Goal: Information Seeking & Learning: Learn about a topic

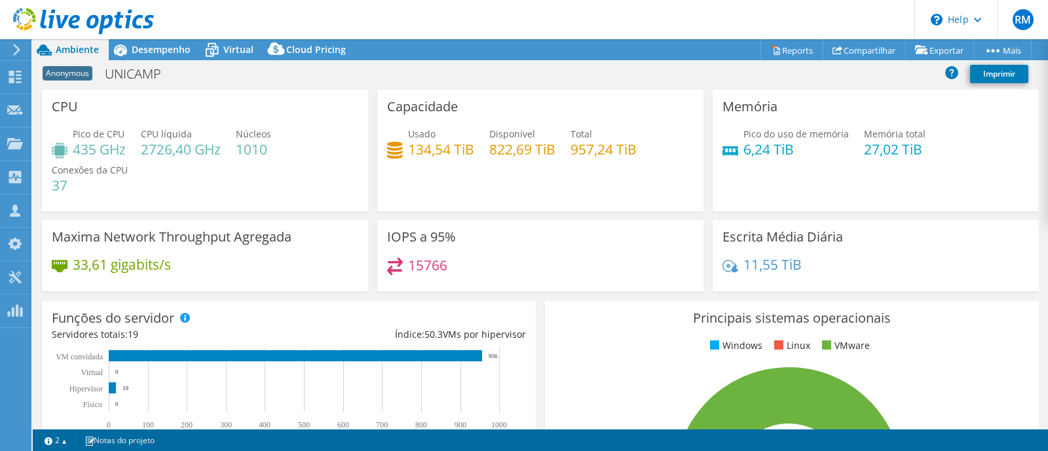
select select "USD"
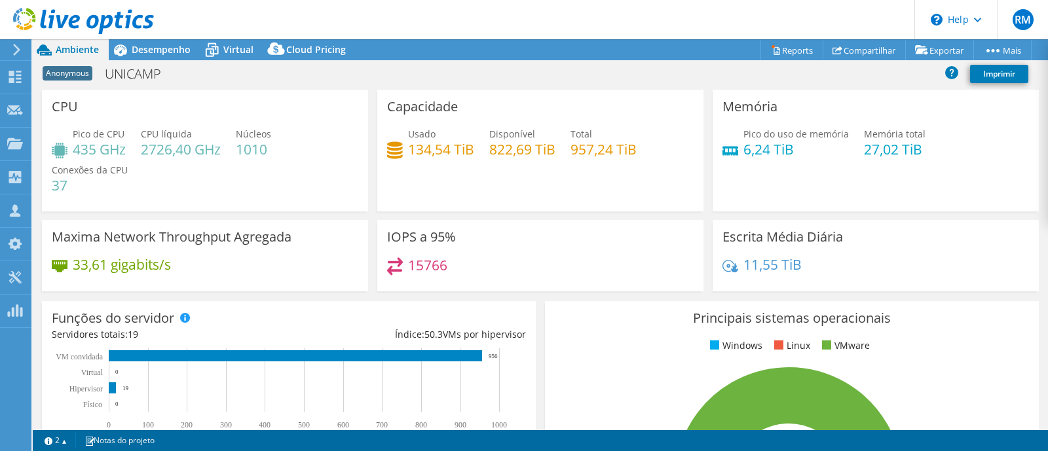
click at [512, 183] on div "Capacidade Usado 134,54 TiB Disponível 822,69 TiB Total 957,24 TiB" at bounding box center [540, 151] width 326 height 122
click at [229, 48] on span "Virtual" at bounding box center [238, 49] width 30 height 12
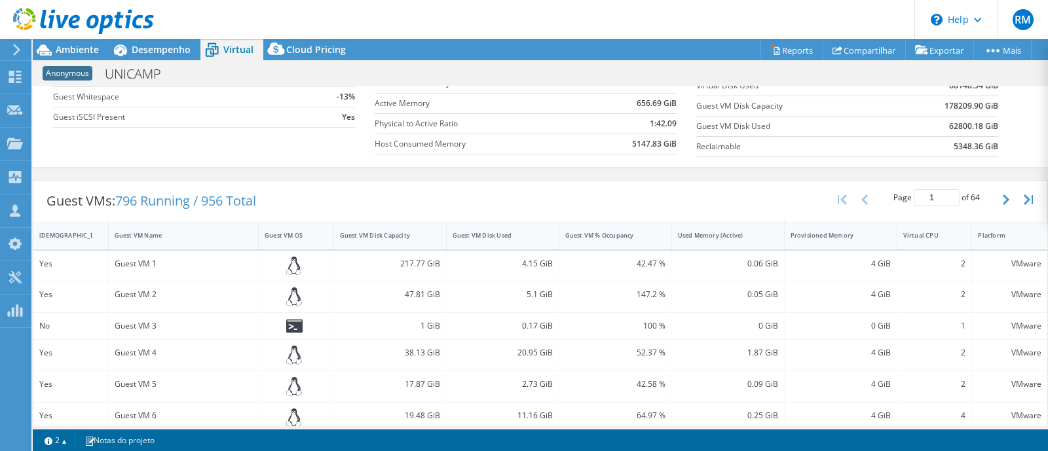
scroll to position [246, 0]
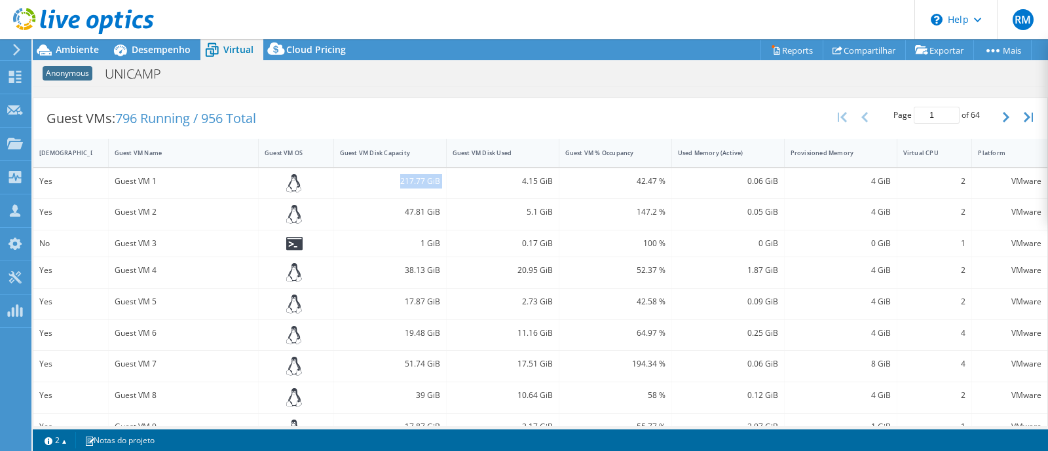
drag, startPoint x: 393, startPoint y: 177, endPoint x: 461, endPoint y: 189, distance: 69.1
click at [461, 189] on div "Yes Guest VM 1 217.77 GiB 4.15 GiB 42.47 % 0.06 GiB 4 GiB 2 VMware" at bounding box center [540, 183] width 1014 height 31
click at [527, 181] on div "4.15 GiB" at bounding box center [503, 181] width 100 height 14
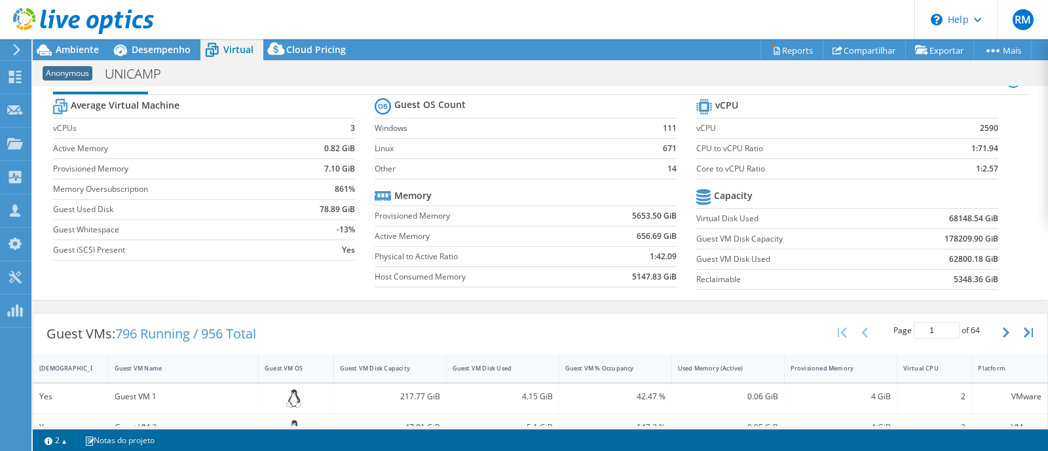
scroll to position [0, 0]
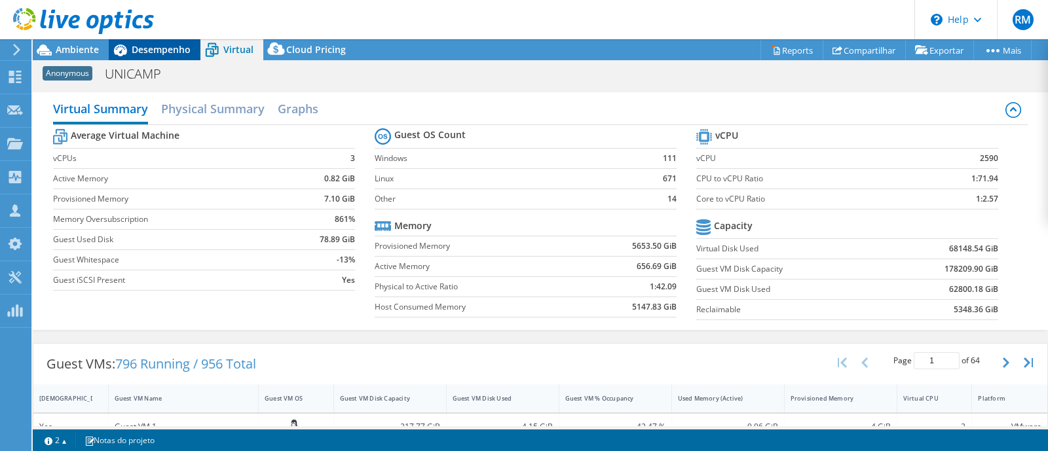
click at [156, 43] on span "Desempenho" at bounding box center [161, 49] width 59 height 12
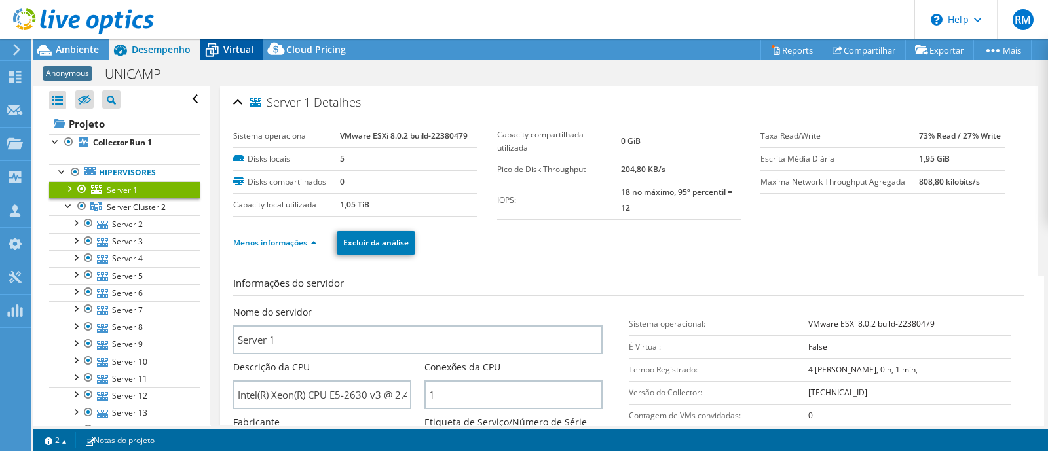
click at [233, 45] on span "Virtual" at bounding box center [238, 49] width 30 height 12
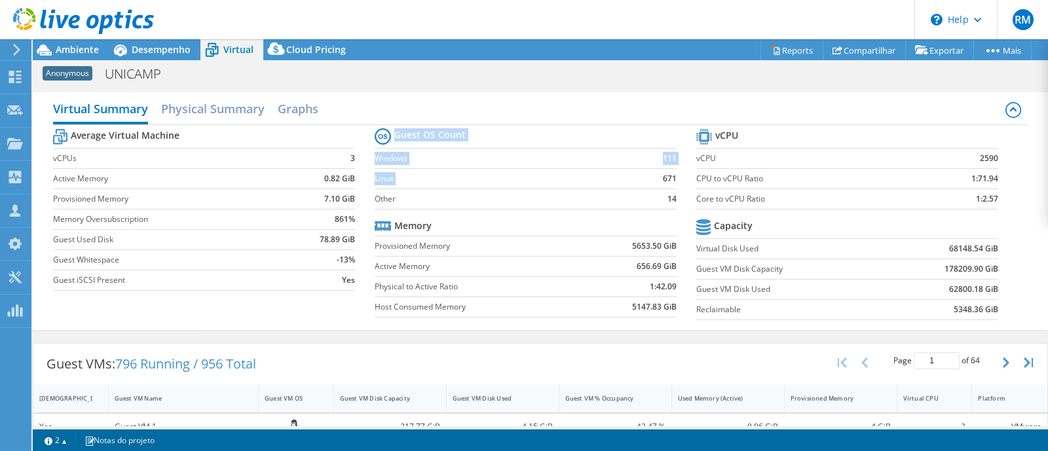
drag, startPoint x: 654, startPoint y: 176, endPoint x: 671, endPoint y: 176, distance: 17.7
click at [671, 176] on section "Guest OS Count Windows 111 Linux 671 Other 14 Memory Provisioned Memory 5653.50…" at bounding box center [536, 224] width 322 height 199
click at [664, 185] on td "671" at bounding box center [657, 178] width 40 height 20
drag, startPoint x: 656, startPoint y: 155, endPoint x: 670, endPoint y: 185, distance: 32.5
click at [670, 185] on section "Guest OS Count Windows 111 Linux 671 Other 14 Memory Provisioned Memory 5653.50…" at bounding box center [536, 224] width 322 height 199
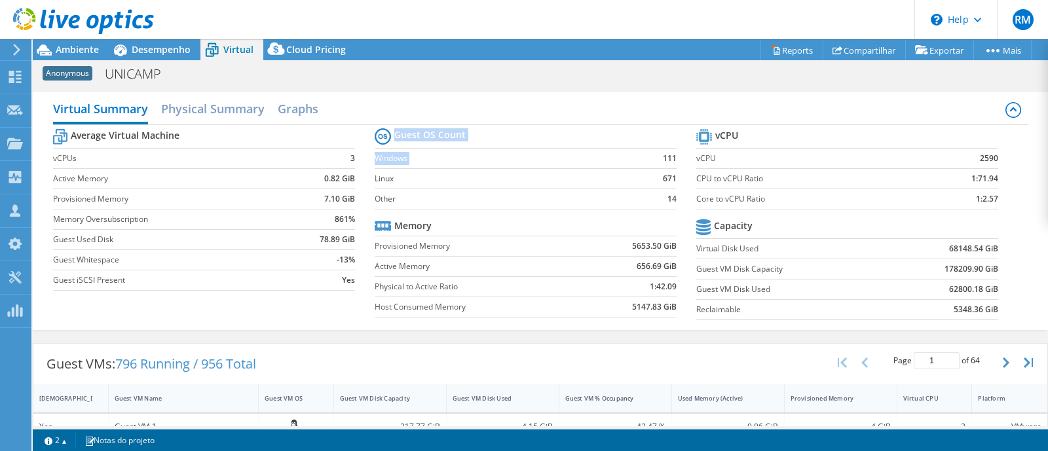
click at [652, 187] on td "671" at bounding box center [657, 178] width 40 height 20
click at [301, 109] on h2 "Graphs" at bounding box center [298, 110] width 41 height 29
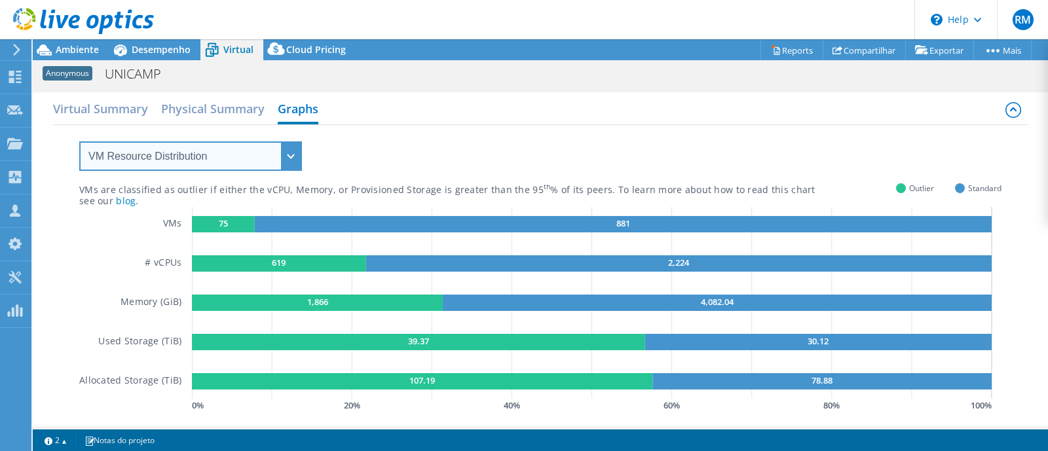
click at [286, 160] on select "VM Resource Distribution Provisioning Contrast Over Provisioning" at bounding box center [190, 156] width 223 height 29
select select "Provisioning Contrast"
click at [79, 142] on select "VM Resource Distribution Provisioning Contrast Over Provisioning" at bounding box center [190, 156] width 223 height 29
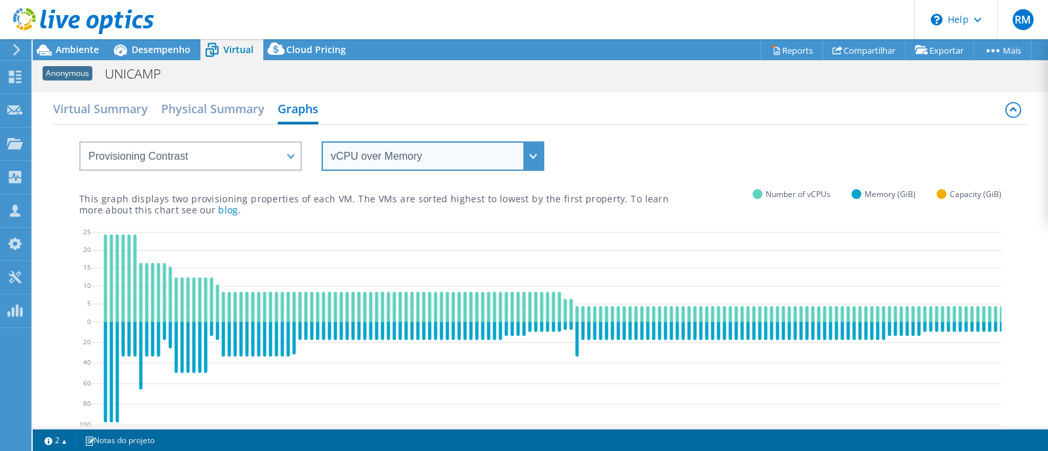
click at [438, 155] on select "vCPU over Memory vCPU over Capacity Memory over vCPU Memory over Capacity Capac…" at bounding box center [433, 156] width 223 height 29
select select "vCPU over Capacity"
click at [322, 142] on select "vCPU over Memory vCPU over Capacity Memory over vCPU Memory over Capacity Capac…" at bounding box center [433, 156] width 223 height 29
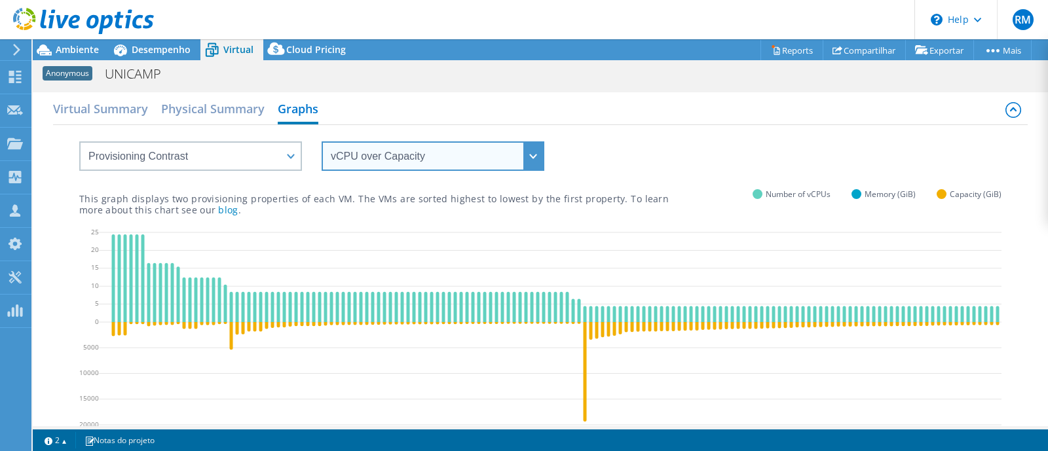
click at [459, 159] on select "vCPU over Memory vCPU over Capacity Memory over vCPU Memory over Capacity Capac…" at bounding box center [433, 156] width 223 height 29
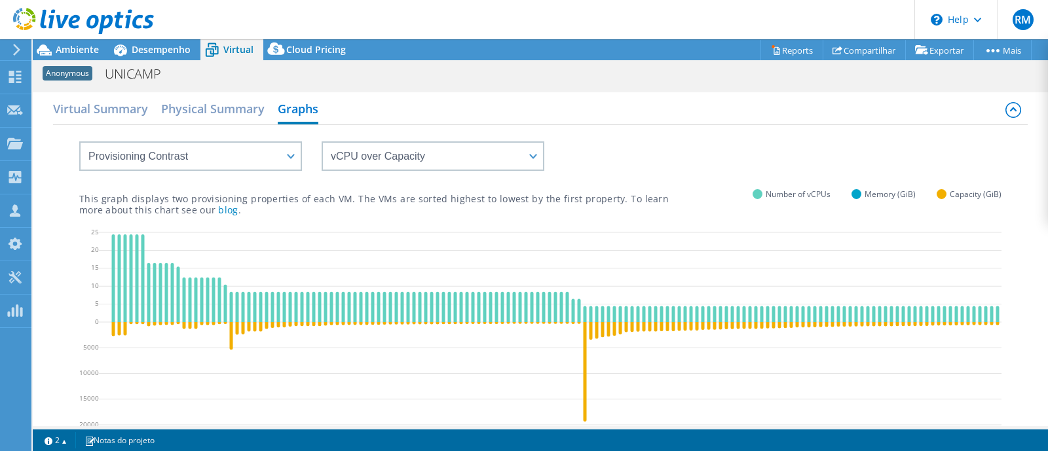
click at [616, 123] on div "Virtual Summary Physical Summary Graphs" at bounding box center [540, 110] width 975 height 29
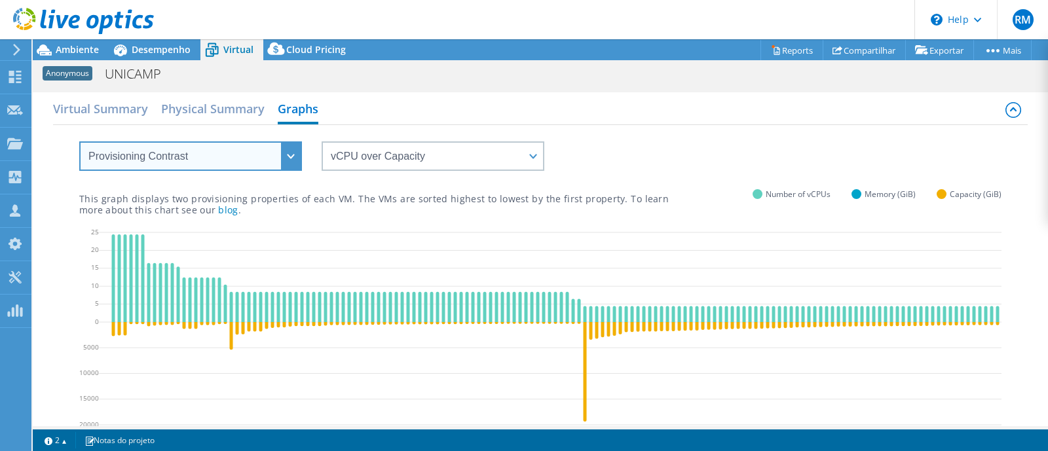
click at [285, 151] on select "VM Resource Distribution Provisioning Contrast Over Provisioning" at bounding box center [190, 156] width 223 height 29
click at [79, 142] on select "VM Resource Distribution Provisioning Contrast Over Provisioning" at bounding box center [190, 156] width 223 height 29
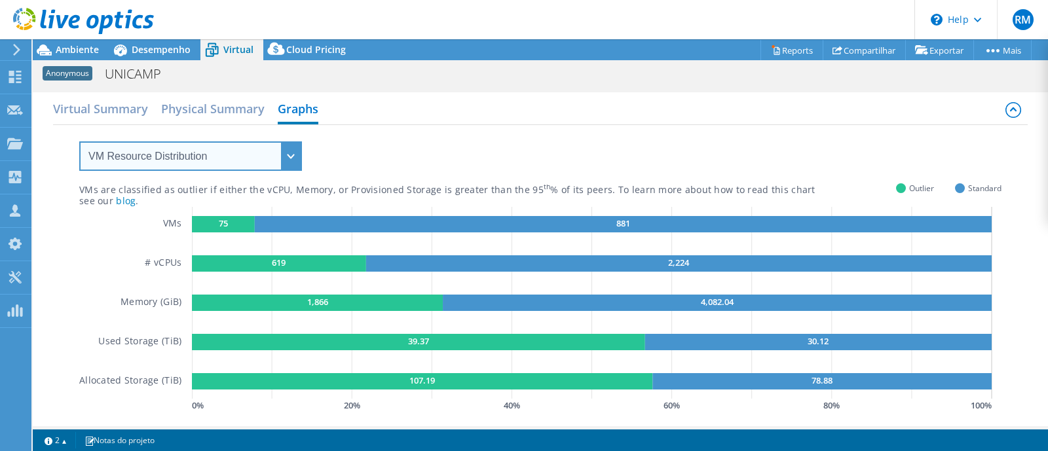
click at [287, 149] on select "VM Resource Distribution Provisioning Contrast Over Provisioning" at bounding box center [190, 156] width 223 height 29
select select "Over Provisioning"
click at [79, 142] on select "VM Resource Distribution Provisioning Contrast Over Provisioning" at bounding box center [190, 156] width 223 height 29
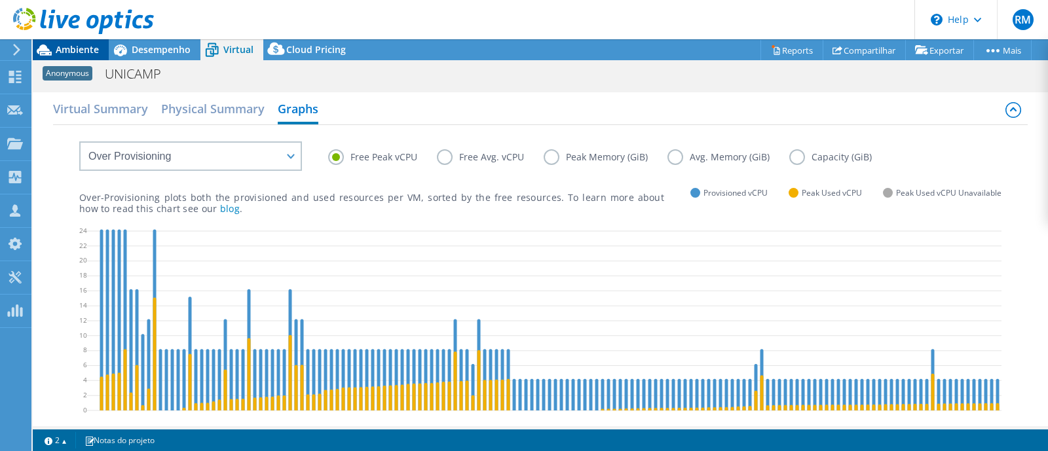
click at [69, 45] on span "Ambiente" at bounding box center [77, 49] width 43 height 12
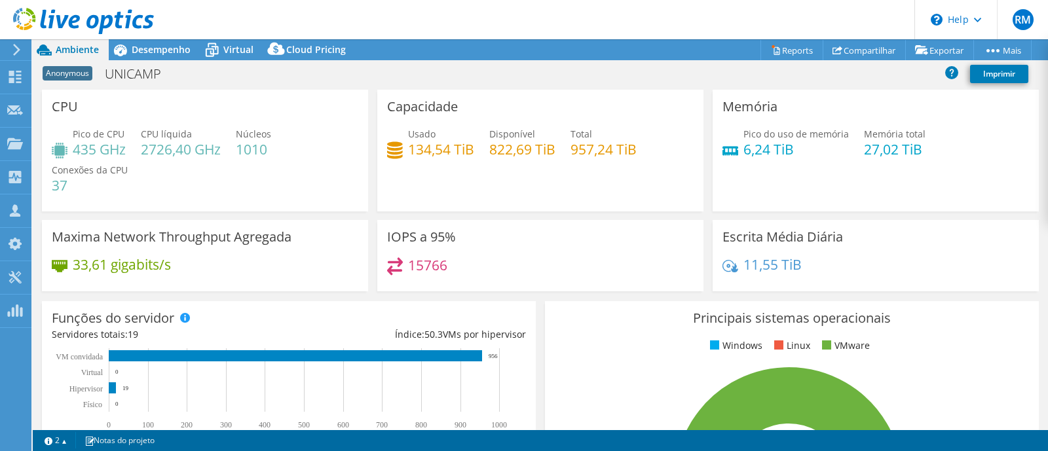
click at [373, 113] on div "Capacidade Usado 134,54 TiB Disponível 822,69 TiB Total 957,24 TiB" at bounding box center [540, 151] width 335 height 122
click at [373, 94] on div "Capacidade Usado 134,54 TiB Disponível 822,69 TiB Total 957,24 TiB" at bounding box center [540, 151] width 335 height 122
click at [368, 90] on div "CPU Pico de CPU 435 GHz CPU líquida 2726,40 GHz Núcleos 1010 Conexões da CPU 37" at bounding box center [204, 151] width 335 height 122
